Goal: Navigation & Orientation: Find specific page/section

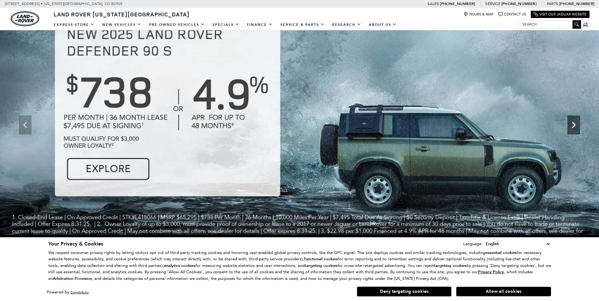
click at [572, 127] on icon "Next" at bounding box center [573, 125] width 13 height 13
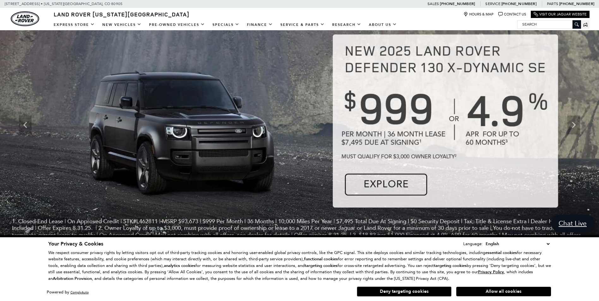
click at [567, 124] on img at bounding box center [299, 125] width 599 height 253
click at [566, 125] on img at bounding box center [299, 125] width 599 height 253
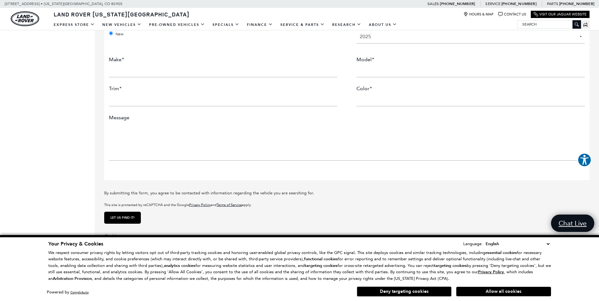
scroll to position [979, 0]
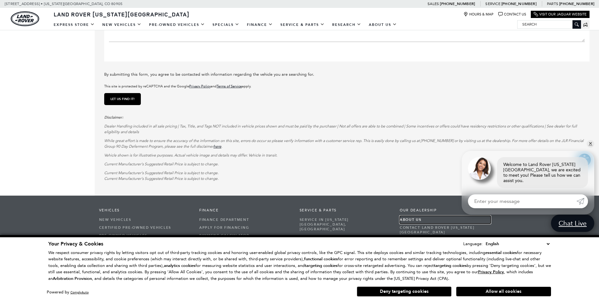
click at [408, 216] on link "About Us" at bounding box center [445, 220] width 91 height 8
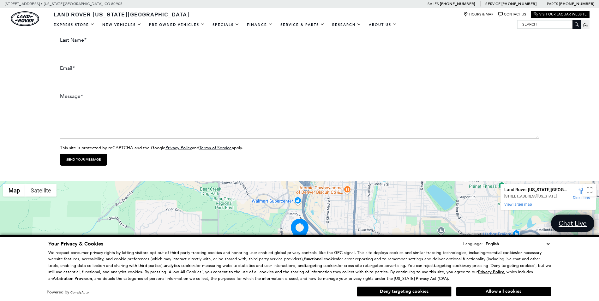
scroll to position [916, 0]
